Goal: Information Seeking & Learning: Find specific page/section

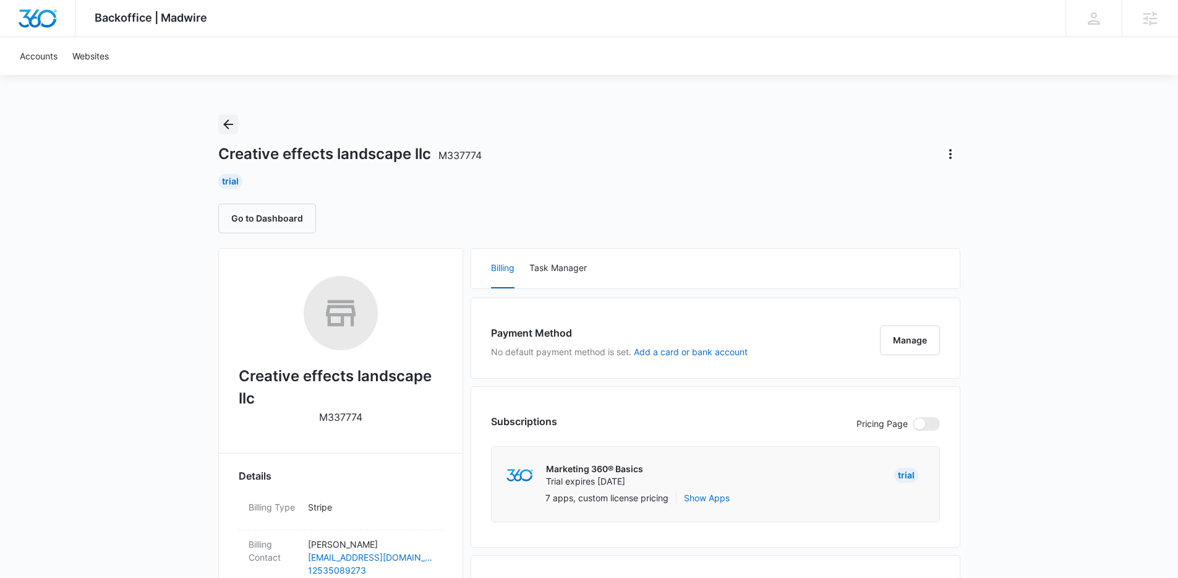
click at [226, 120] on icon "Back" at bounding box center [228, 124] width 15 height 15
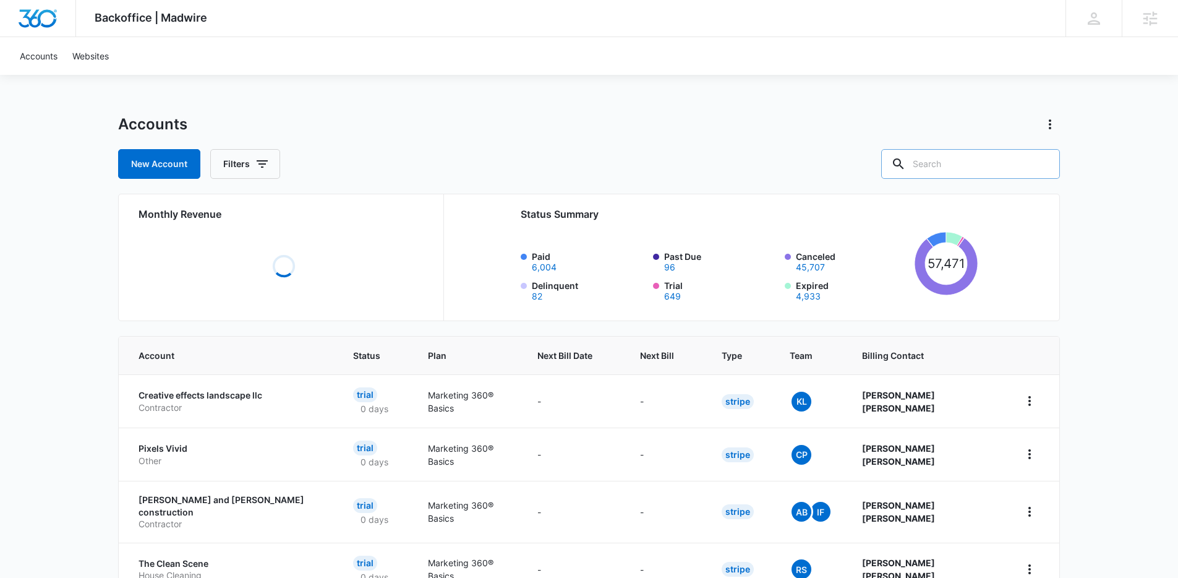
click at [971, 168] on input "text" at bounding box center [970, 164] width 179 height 30
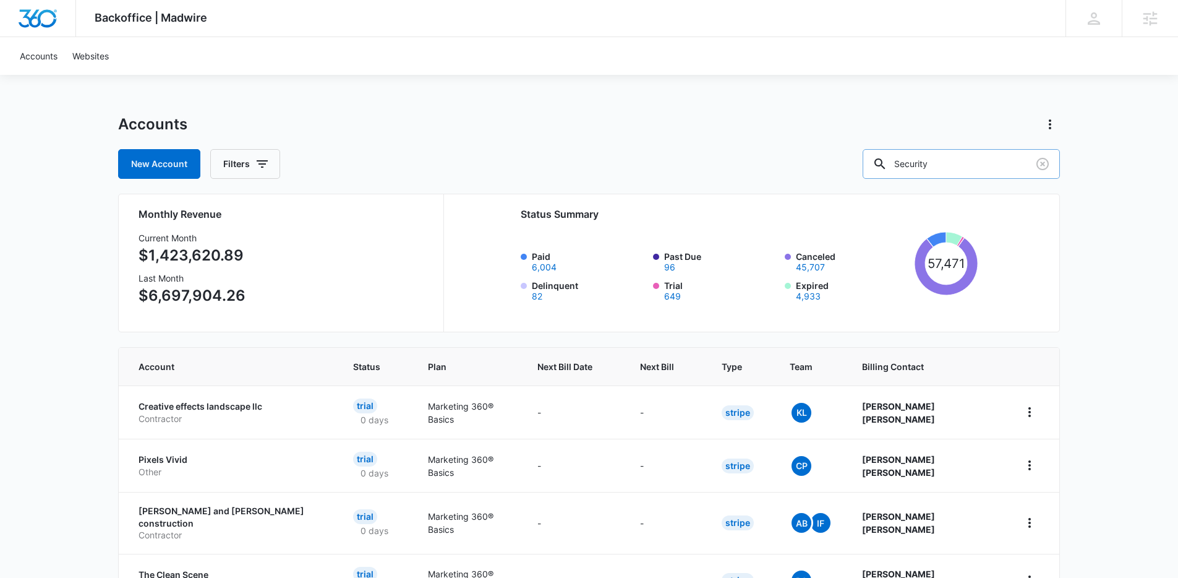
type input "Security"
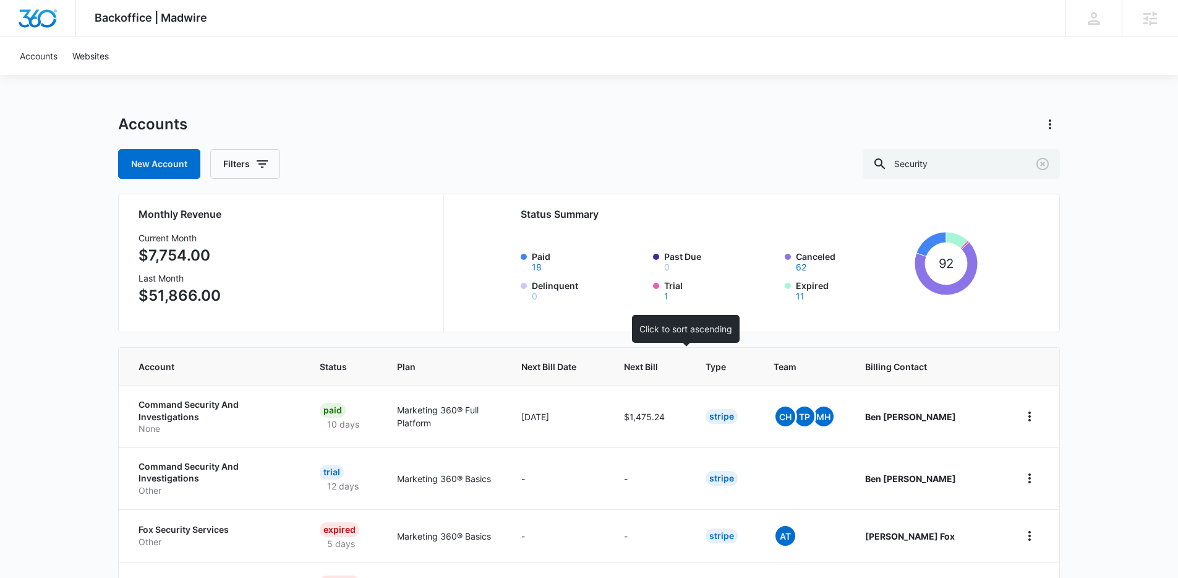
click at [658, 364] on span "Next Bill" at bounding box center [641, 366] width 34 height 13
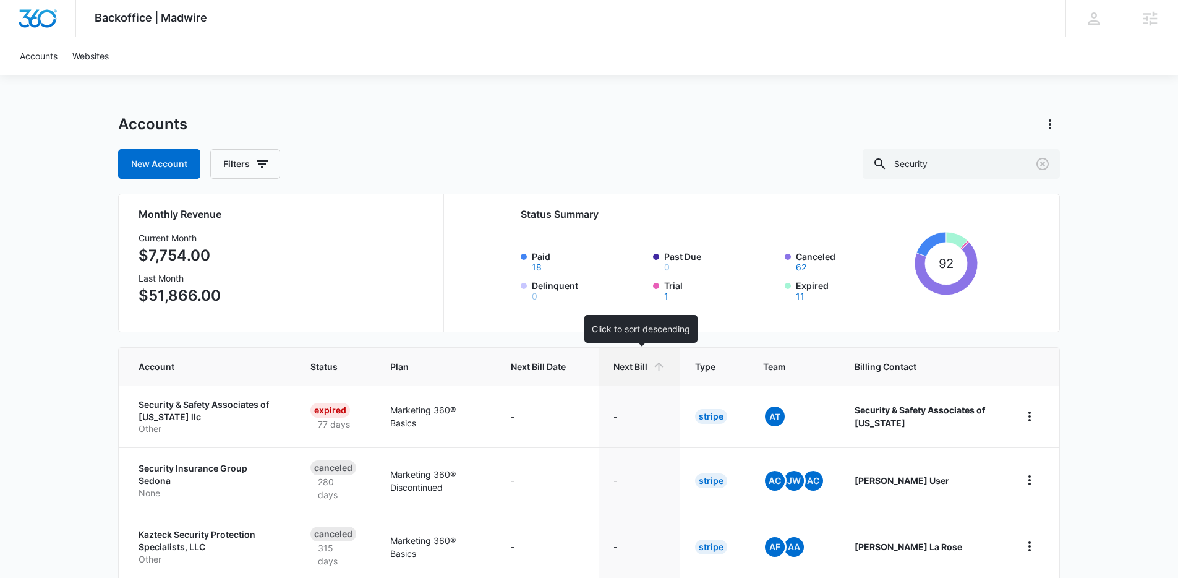
click at [668, 367] on th "Next Bill" at bounding box center [640, 367] width 82 height 38
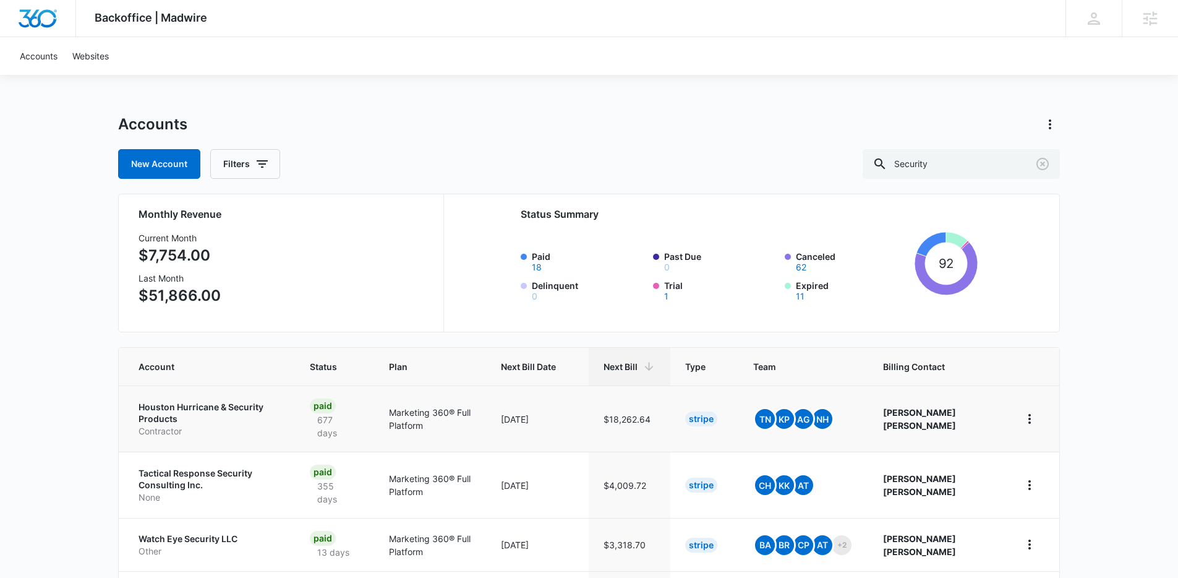
click at [191, 404] on p "Houston Hurricane & Security Products" at bounding box center [210, 413] width 142 height 24
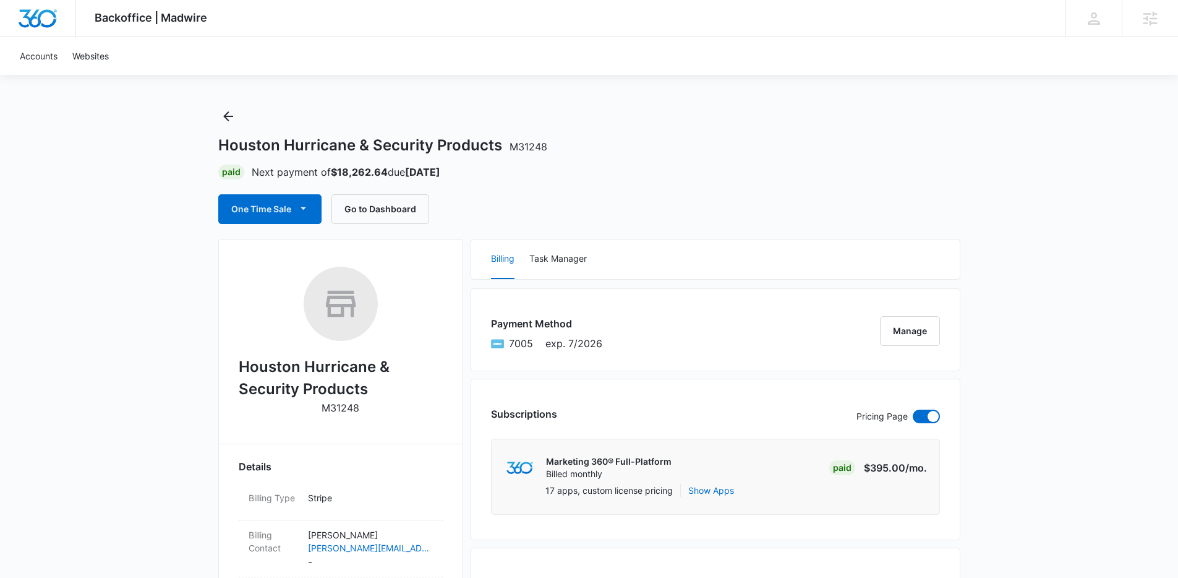
scroll to position [20, 0]
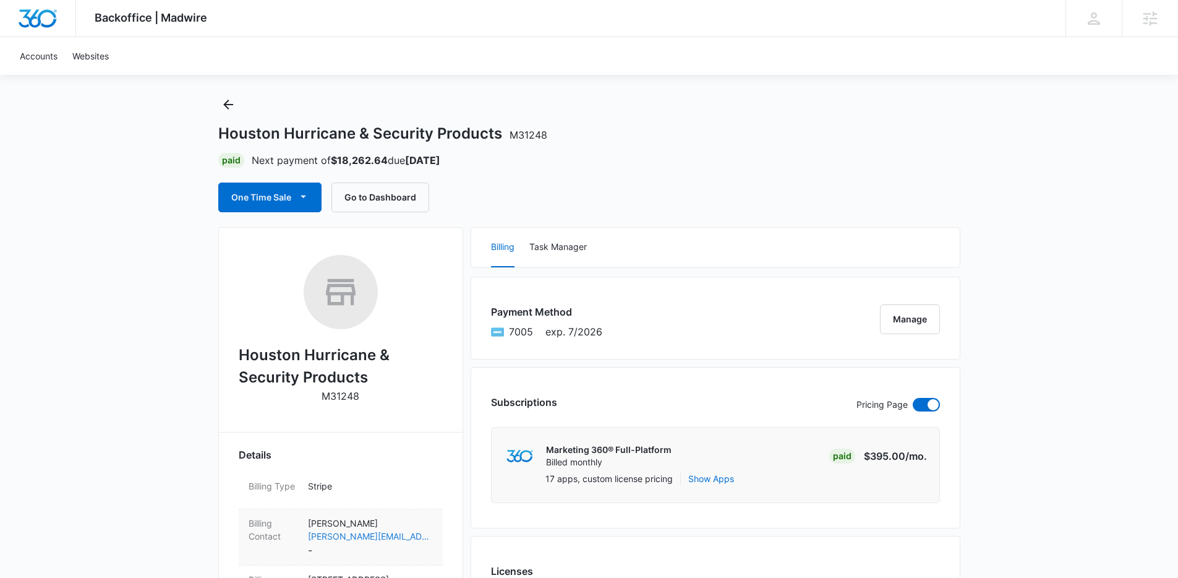
click at [369, 539] on link "[PERSON_NAME][EMAIL_ADDRESS][DOMAIN_NAME]" at bounding box center [370, 535] width 125 height 13
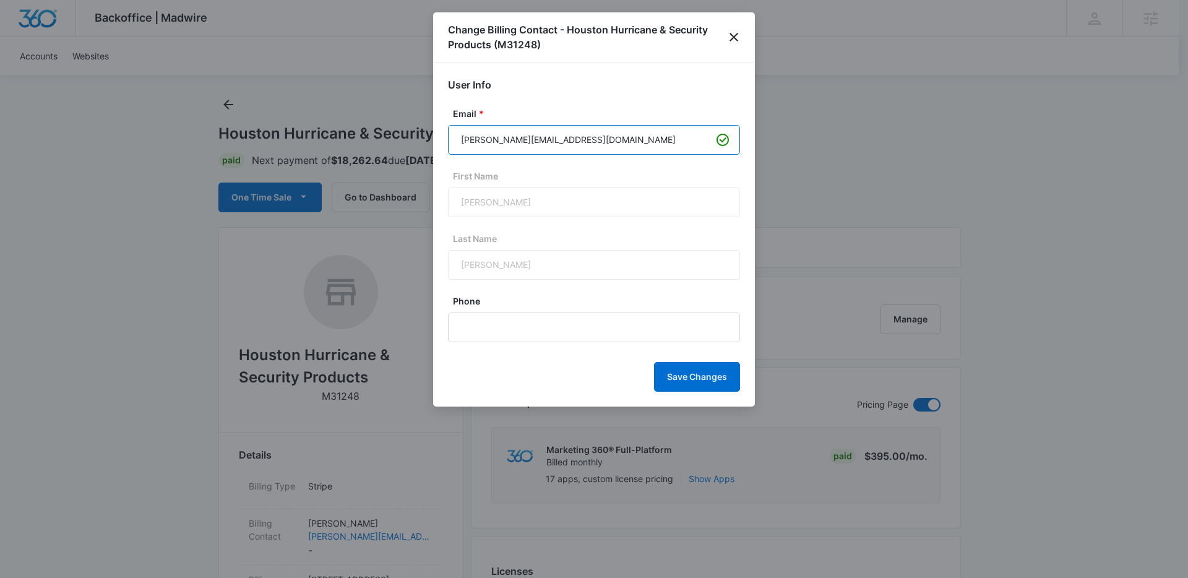
drag, startPoint x: 596, startPoint y: 144, endPoint x: 491, endPoint y: 143, distance: 105.8
click at [491, 143] on input "[PERSON_NAME][EMAIL_ADDRESS][DOMAIN_NAME]" at bounding box center [594, 140] width 292 height 30
click at [727, 35] on icon "close" at bounding box center [733, 37] width 15 height 15
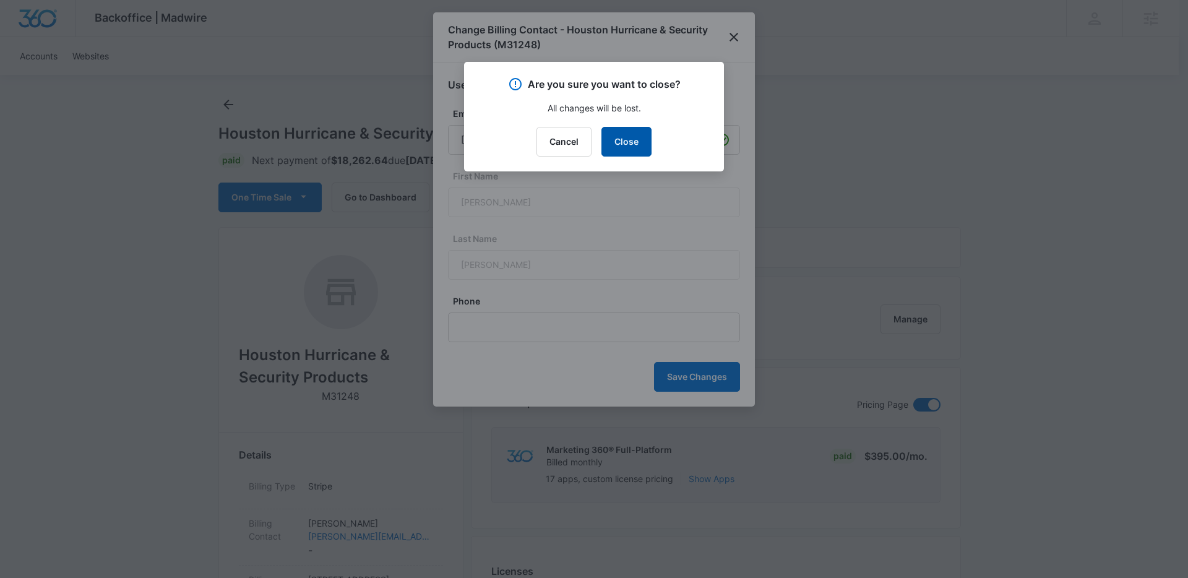
click at [625, 146] on button "Close" at bounding box center [626, 142] width 50 height 30
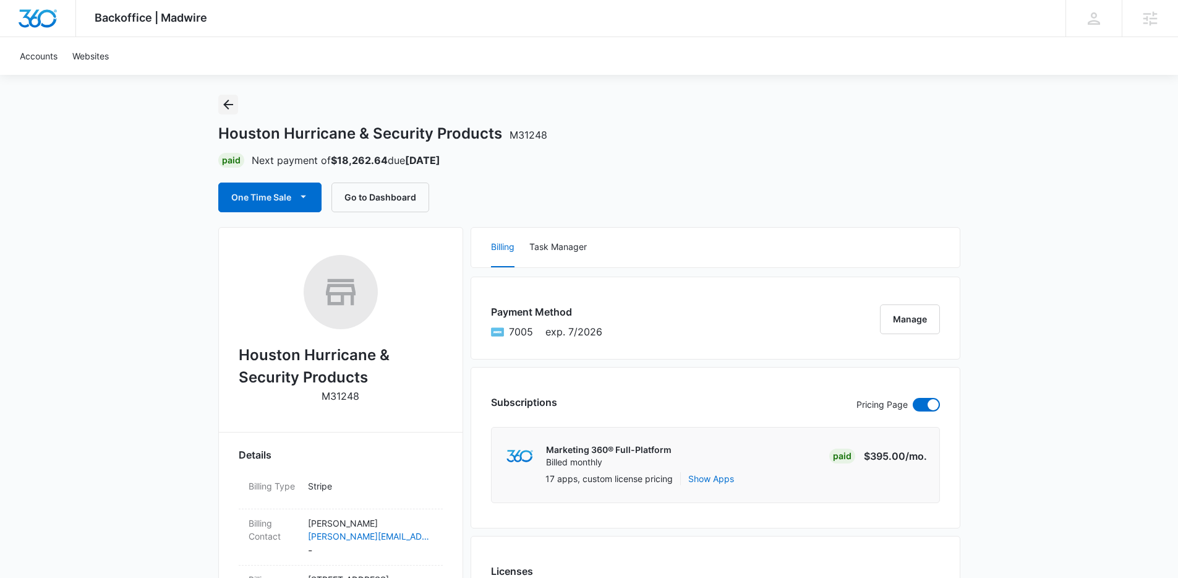
click at [225, 104] on icon "Back" at bounding box center [228, 105] width 10 height 10
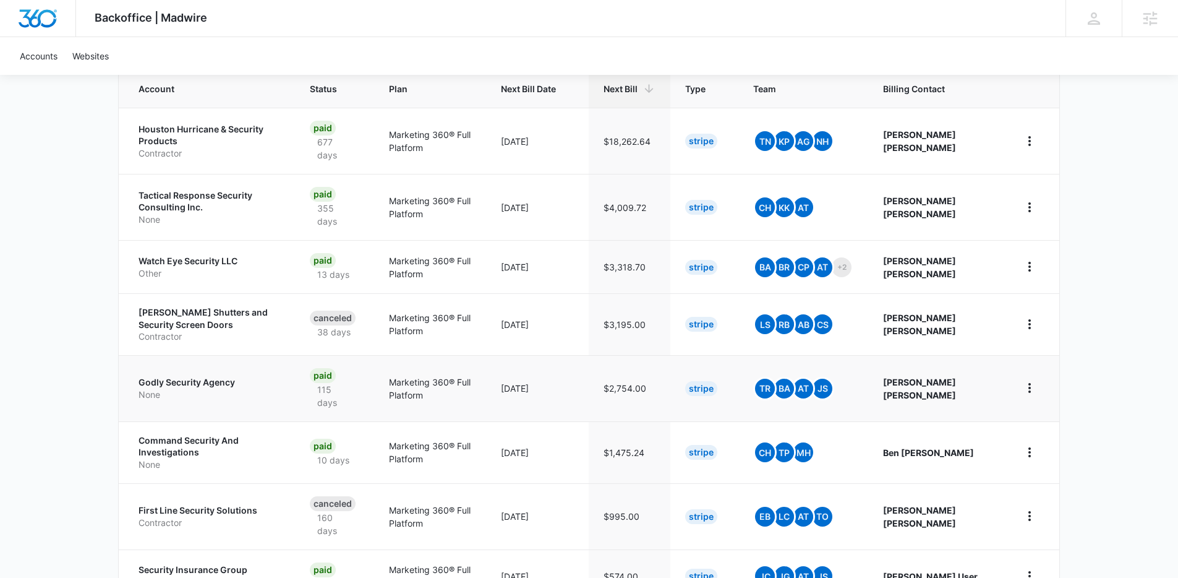
scroll to position [281, 0]
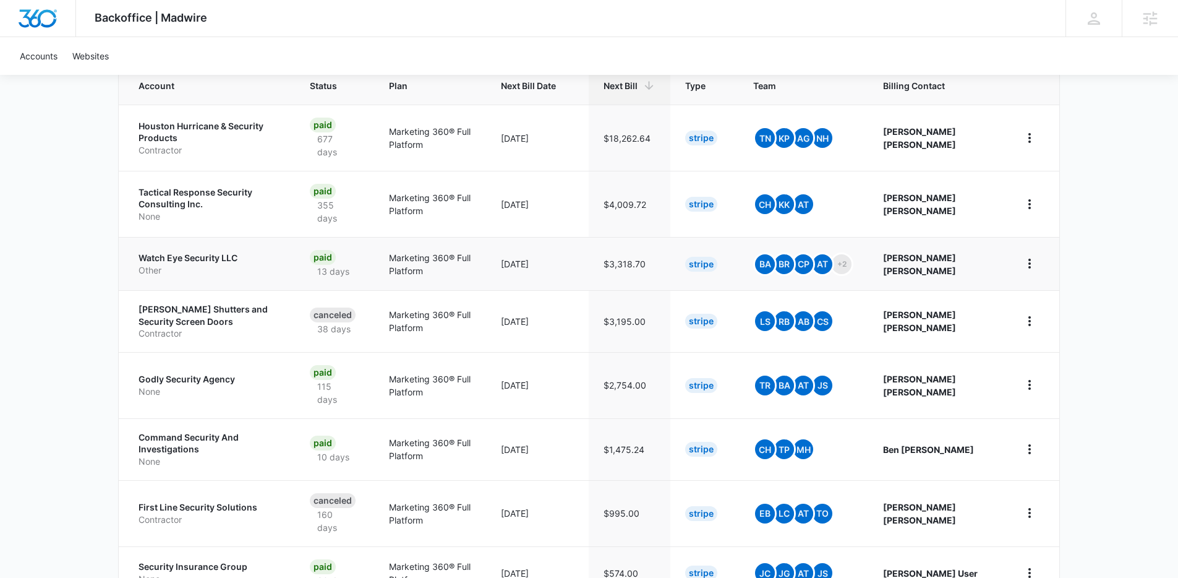
click at [207, 260] on p "Watch Eye Security LLC" at bounding box center [210, 258] width 142 height 12
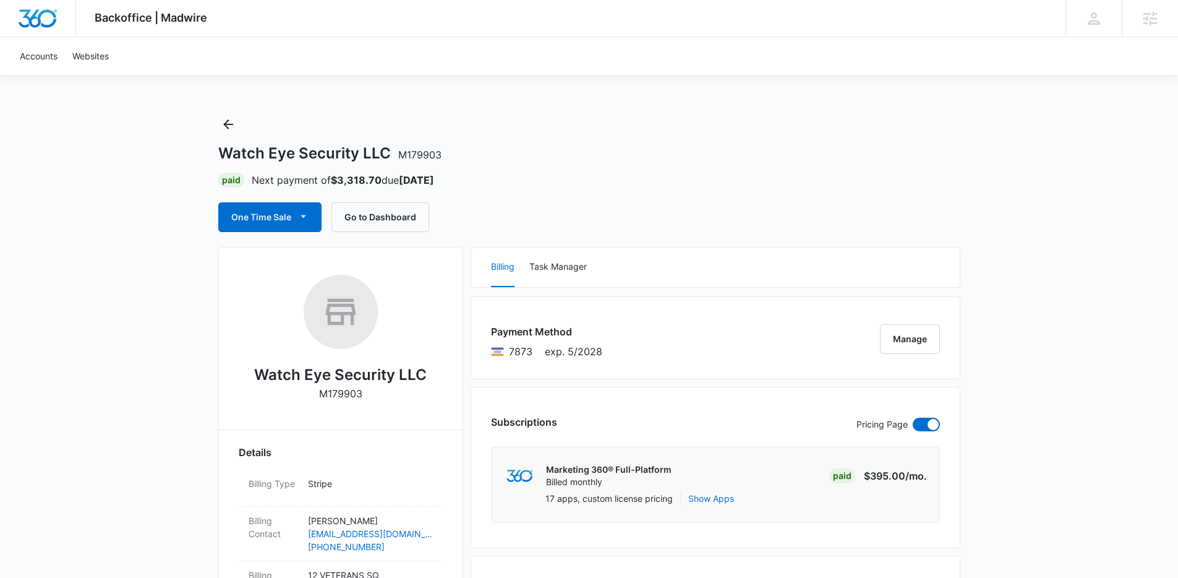
click at [332, 366] on h2 "Watch Eye Security LLC" at bounding box center [340, 375] width 173 height 22
copy h2 "Watch Eye Security LLC"
click at [223, 121] on icon "Back" at bounding box center [228, 124] width 15 height 15
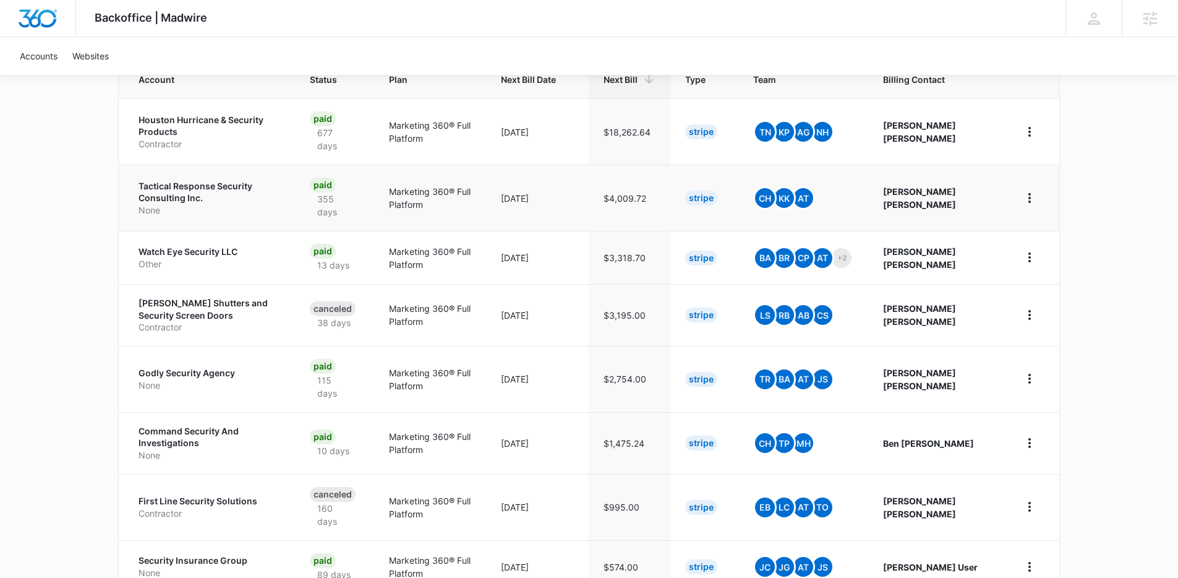
scroll to position [286, 0]
click at [208, 191] on p "Tactical Response Security Consulting Inc." at bounding box center [210, 193] width 142 height 24
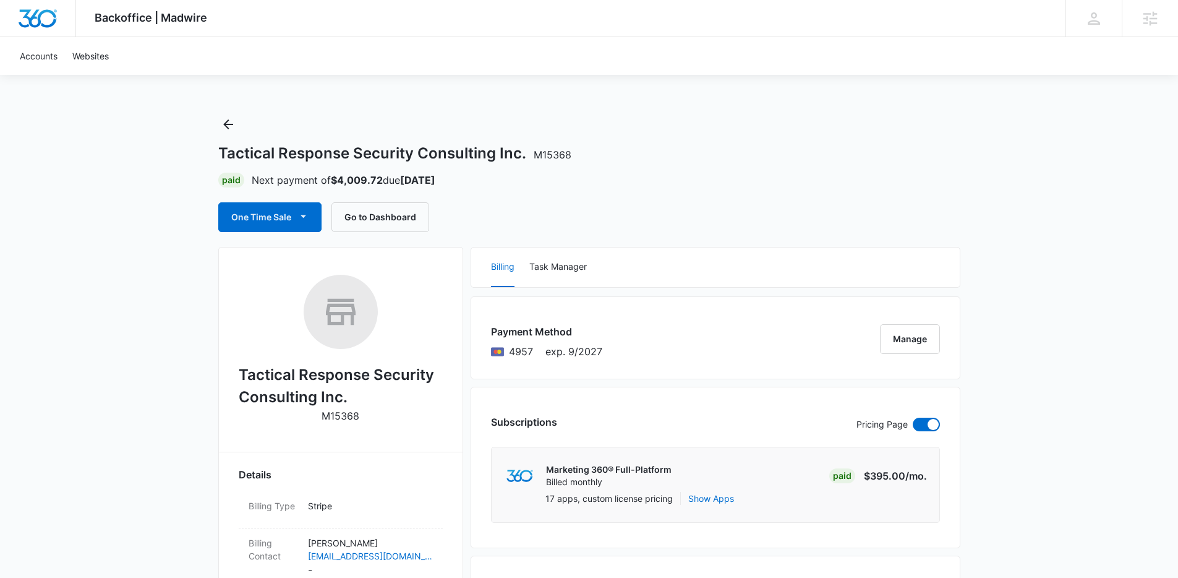
click at [344, 372] on h2 "Tactical Response Security Consulting Inc." at bounding box center [341, 386] width 204 height 45
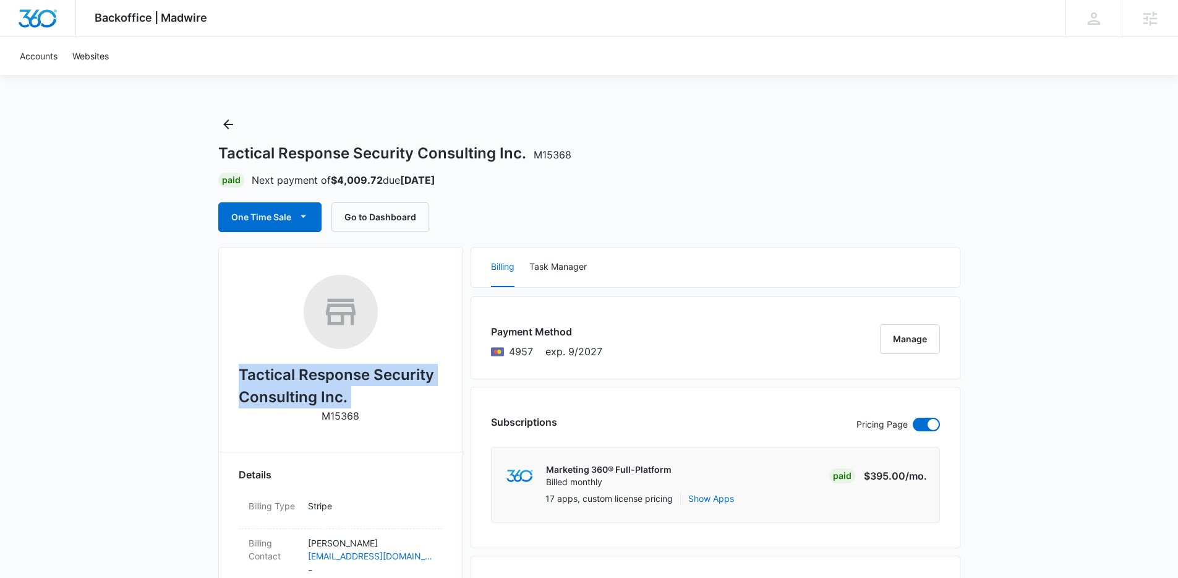
click at [344, 372] on h2 "Tactical Response Security Consulting Inc." at bounding box center [341, 386] width 204 height 45
copy h2 "Tactical Response Security Consulting Inc."
